Goal: Navigation & Orientation: Go to known website

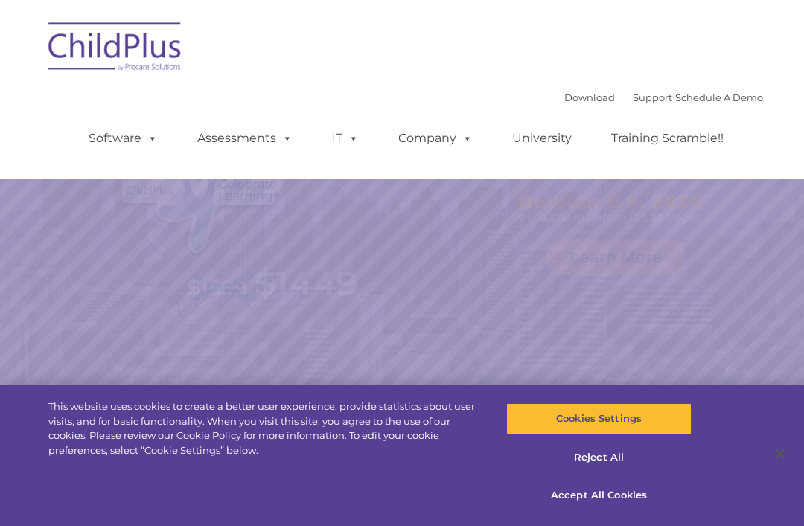
select select "MEDIUM"
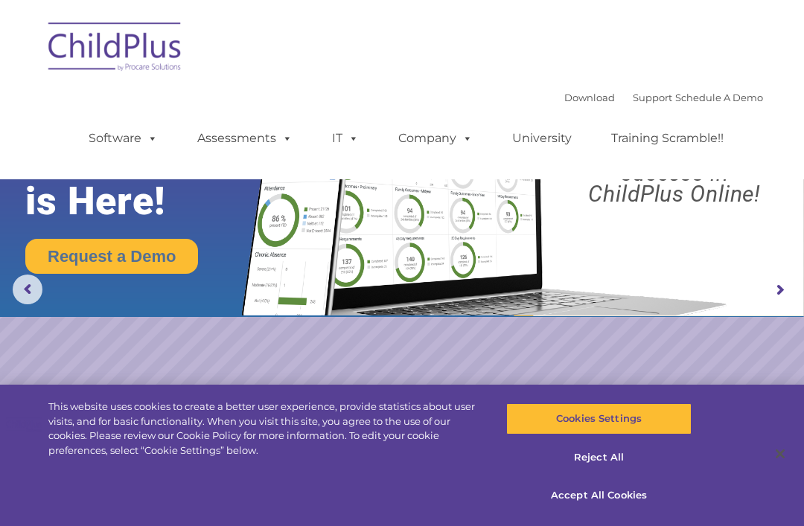
click at [103, 44] on img at bounding box center [115, 49] width 149 height 74
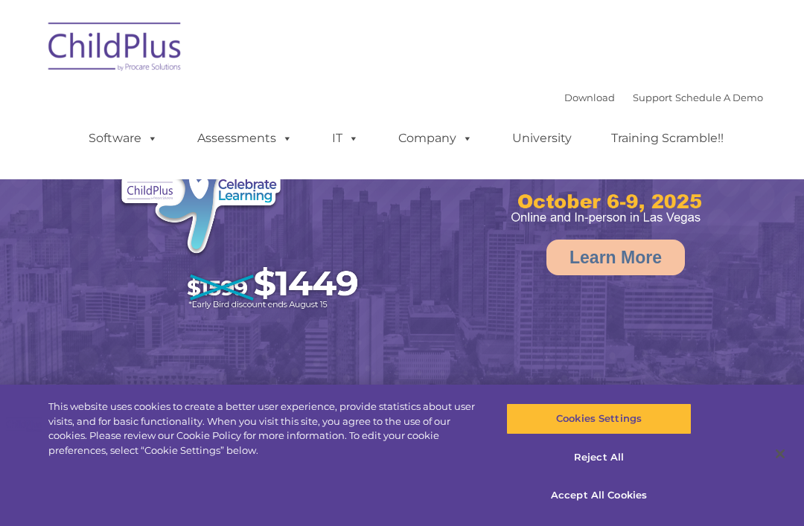
select select "MEDIUM"
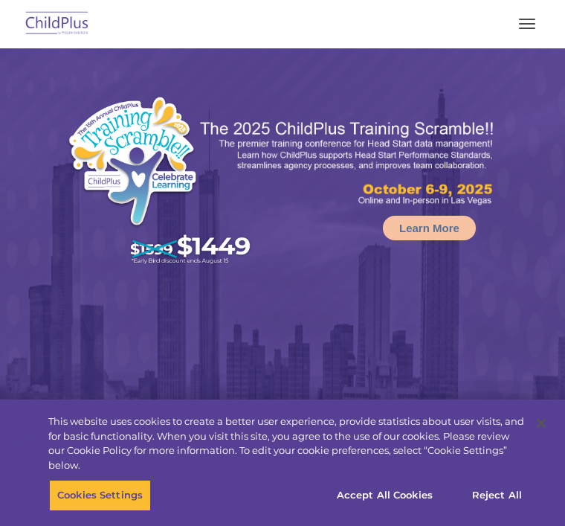
select select "MEDIUM"
